Goal: Navigation & Orientation: Find specific page/section

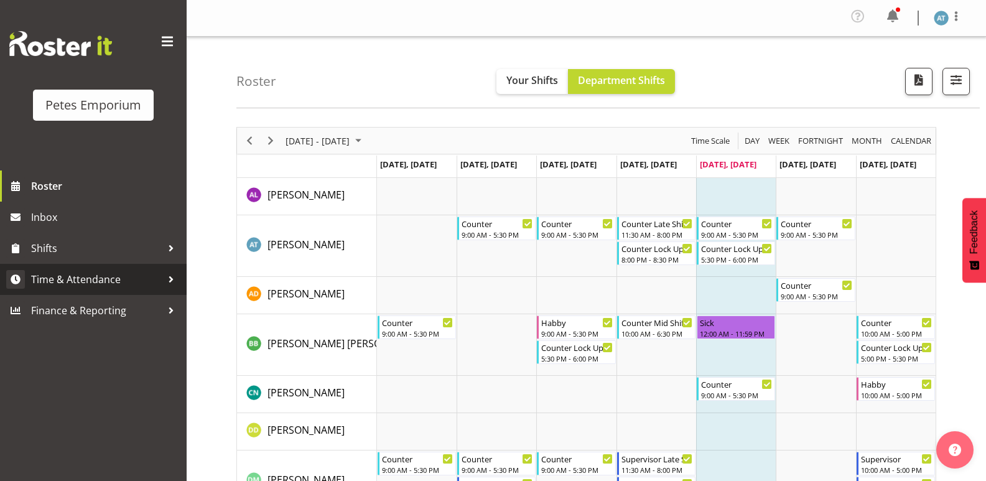
click at [123, 277] on span "Time & Attendance" at bounding box center [96, 279] width 131 height 19
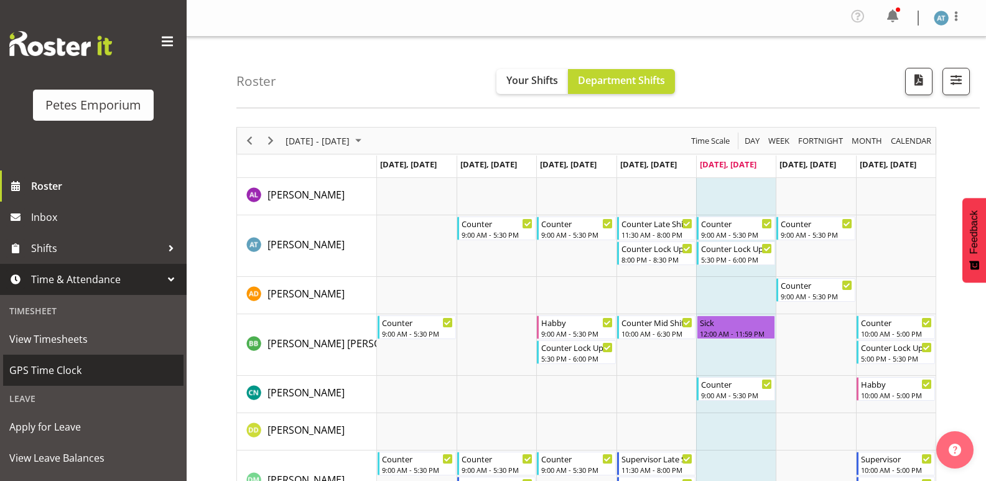
click at [123, 363] on span "GPS Time Clock" at bounding box center [93, 370] width 168 height 19
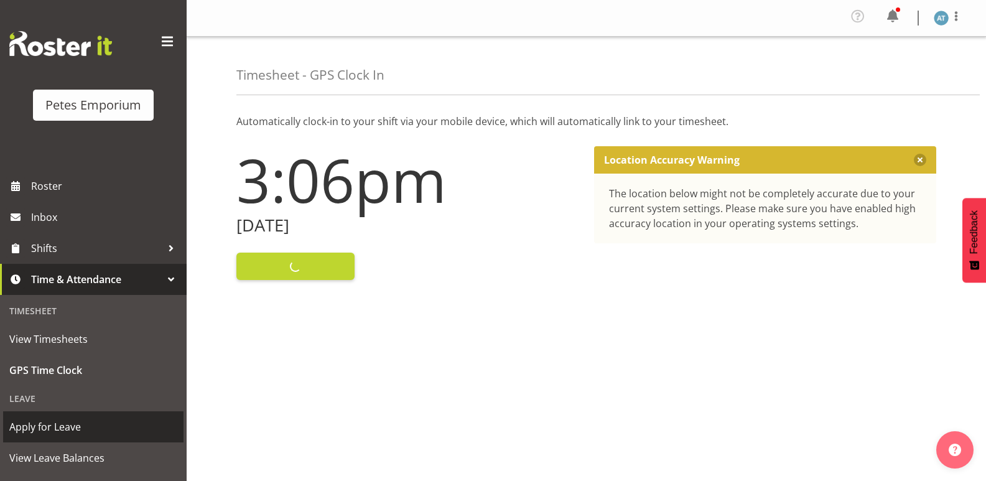
click at [114, 429] on span "Apply for Leave" at bounding box center [93, 426] width 168 height 19
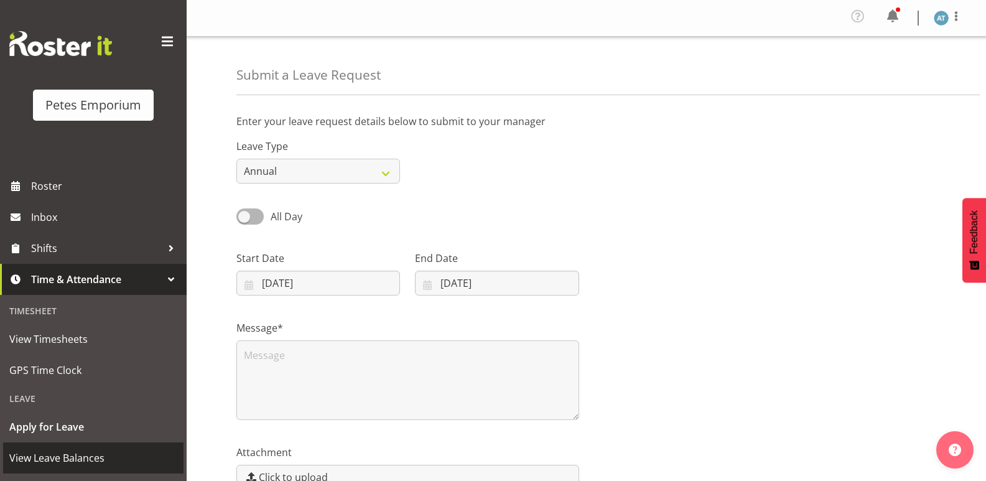
click at [104, 460] on span "View Leave Balances" at bounding box center [93, 457] width 168 height 19
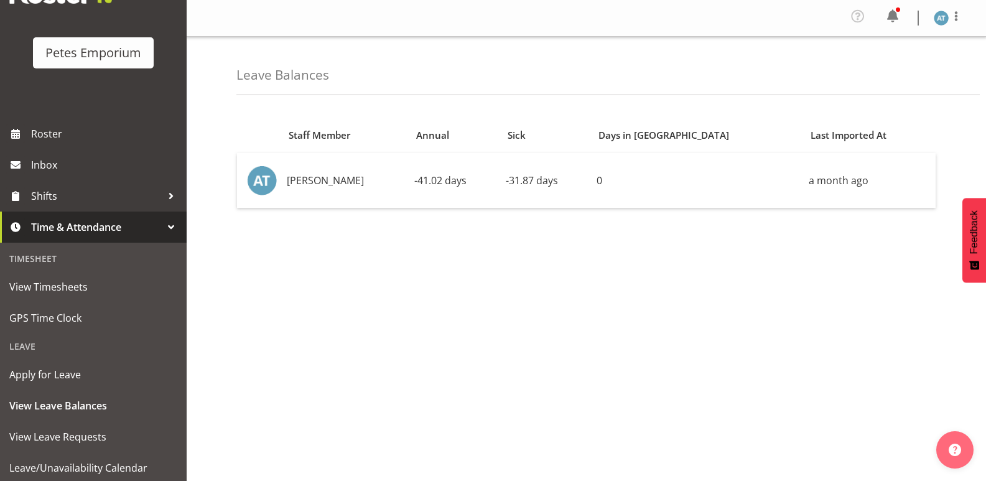
scroll to position [89, 0]
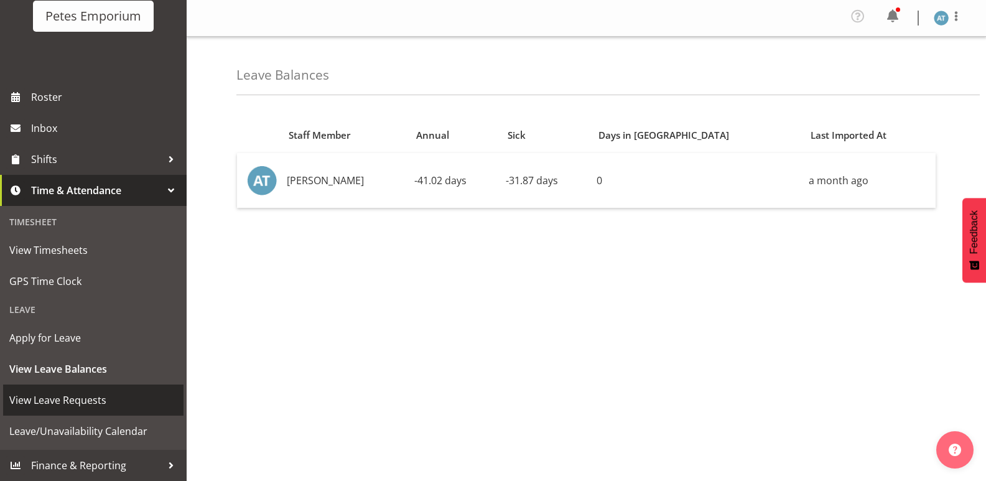
click at [114, 389] on link "View Leave Requests" at bounding box center [93, 399] width 180 height 31
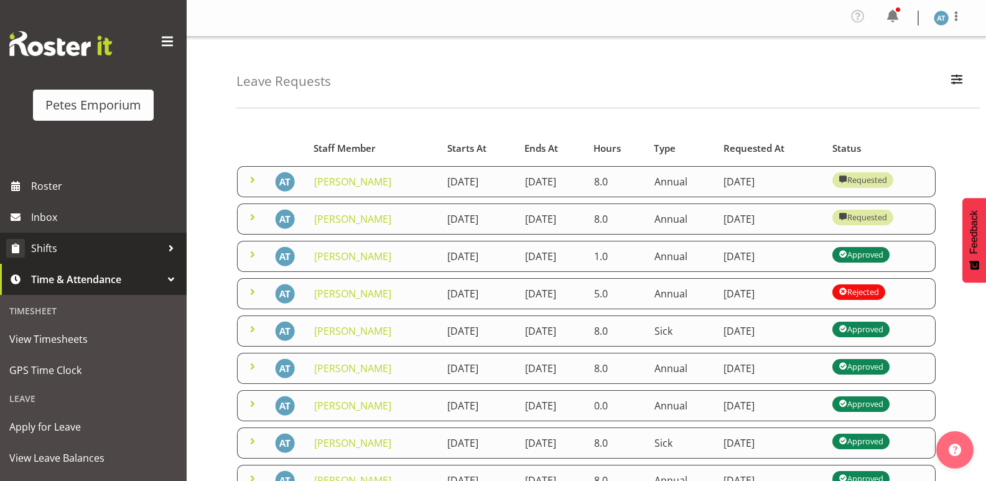
click at [55, 239] on span "Shifts" at bounding box center [96, 248] width 131 height 19
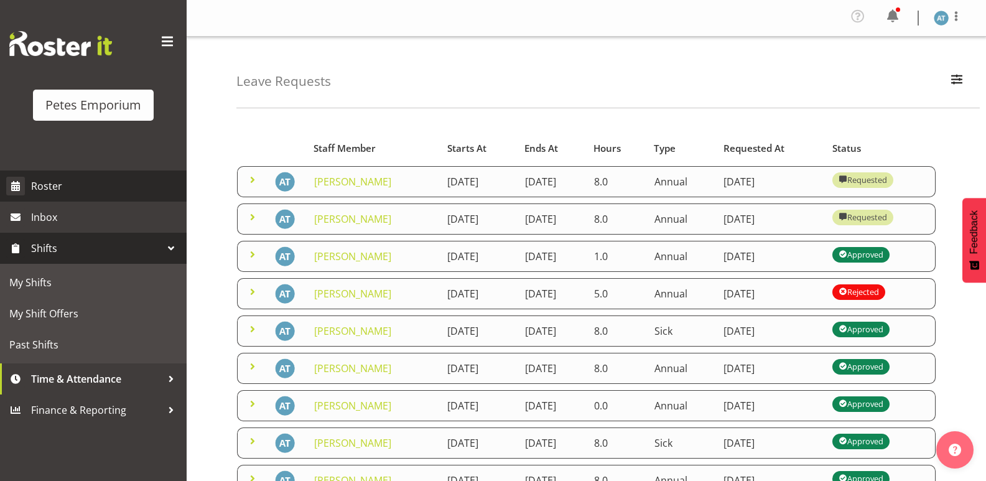
click at [42, 190] on span "Roster" at bounding box center [105, 186] width 149 height 19
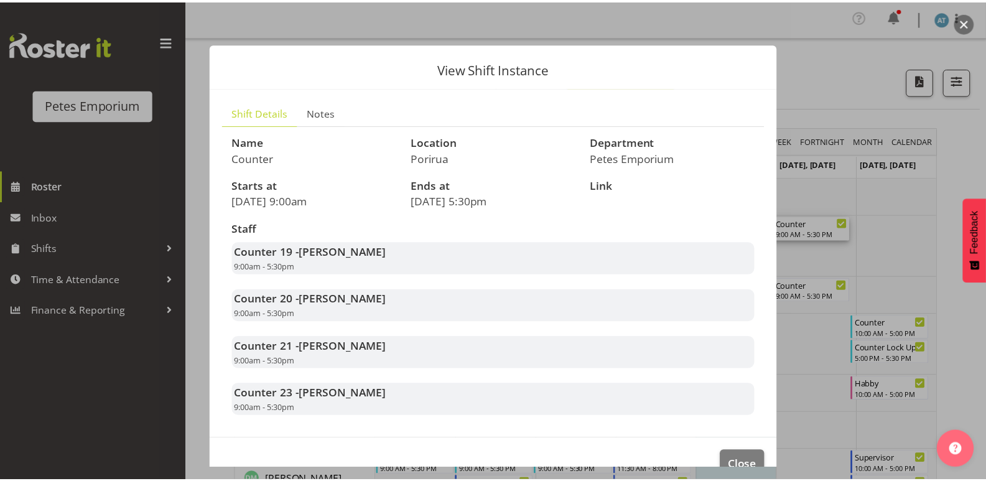
scroll to position [29, 0]
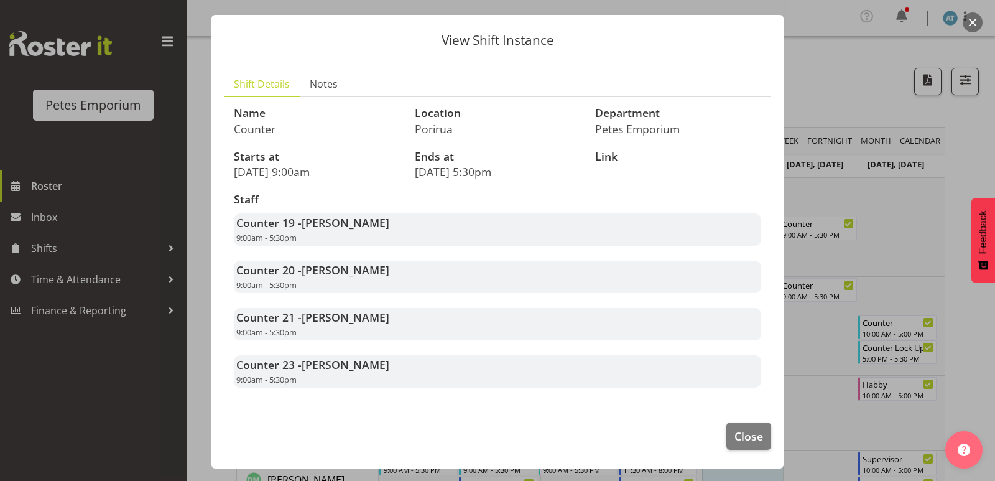
click at [890, 435] on div at bounding box center [497, 240] width 995 height 481
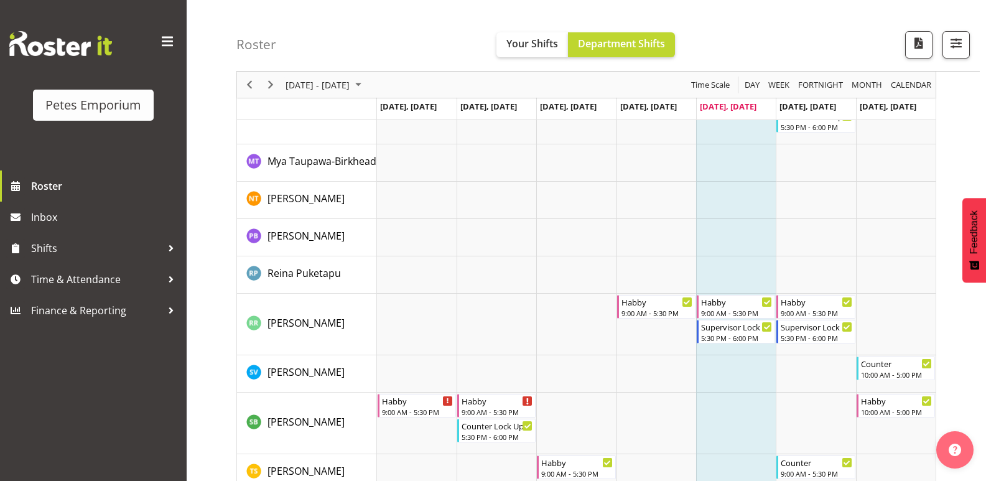
scroll to position [1120, 0]
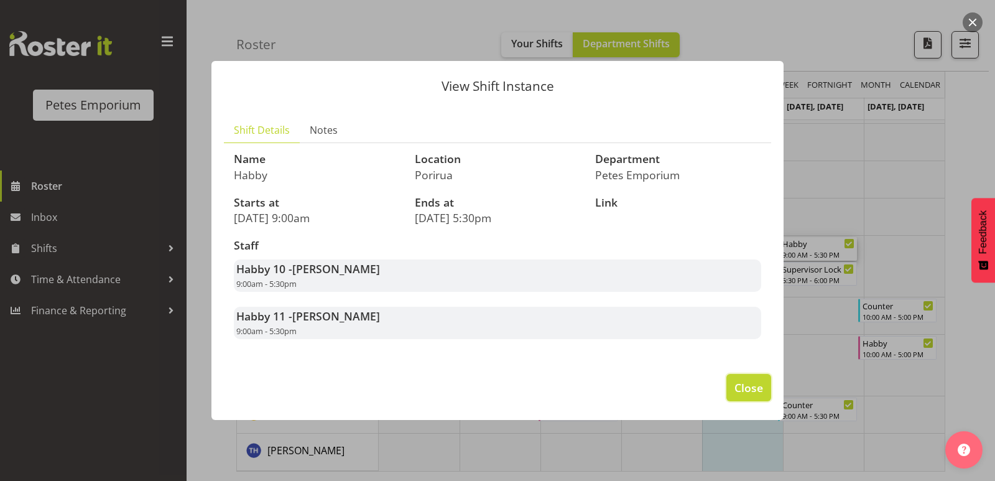
click at [751, 383] on span "Close" at bounding box center [749, 387] width 29 height 16
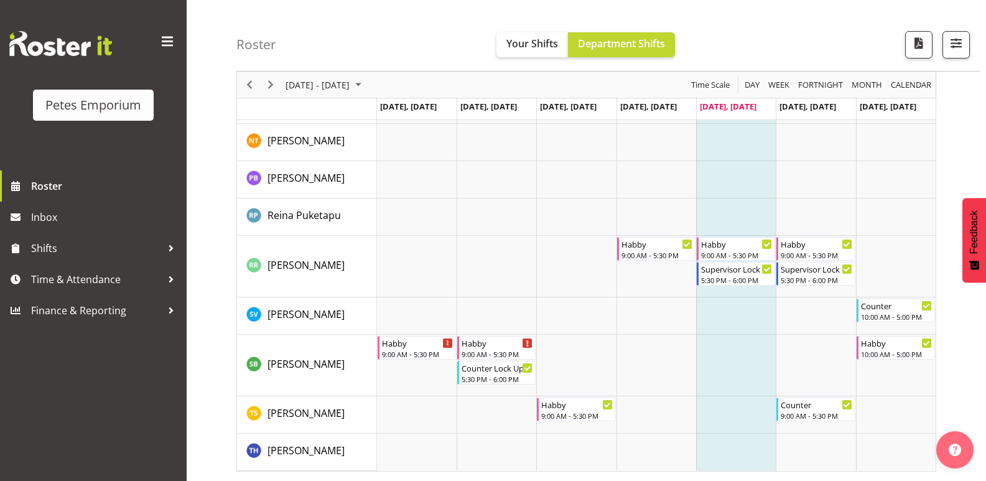
click at [709, 188] on td "Timeline Week of September 5, 2025" at bounding box center [736, 179] width 80 height 37
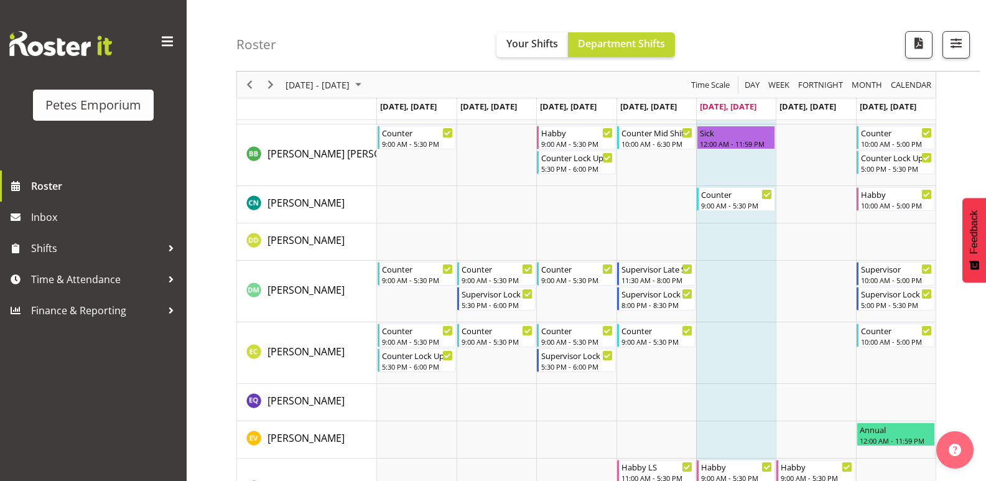
scroll to position [0, 0]
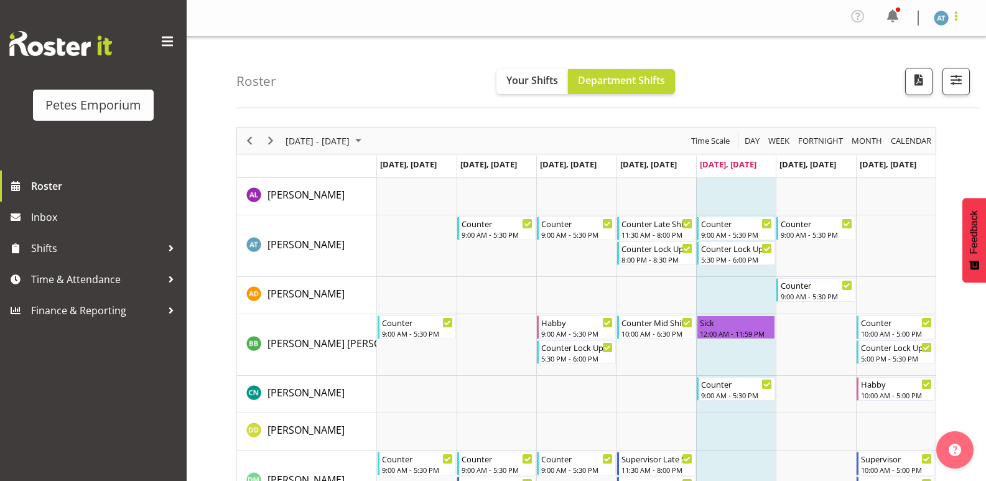
click at [960, 15] on span at bounding box center [956, 16] width 15 height 15
click at [912, 63] on link "Log Out" at bounding box center [903, 68] width 119 height 22
